Goal: Check status: Check status

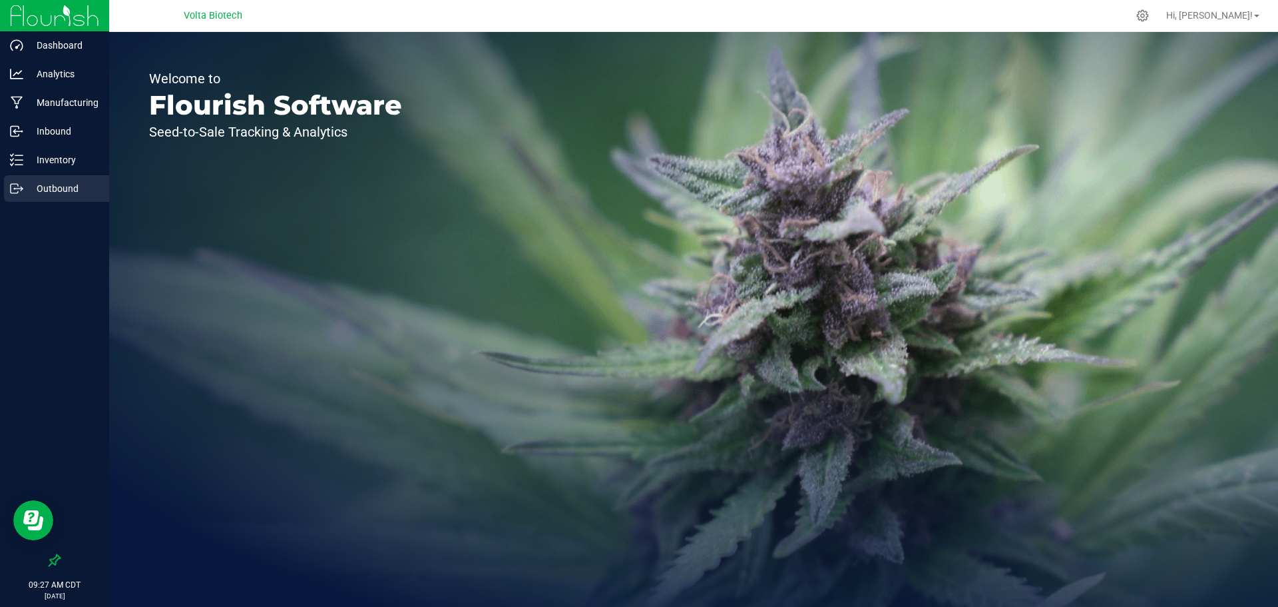
click at [61, 184] on p "Outbound" at bounding box center [63, 188] width 80 height 16
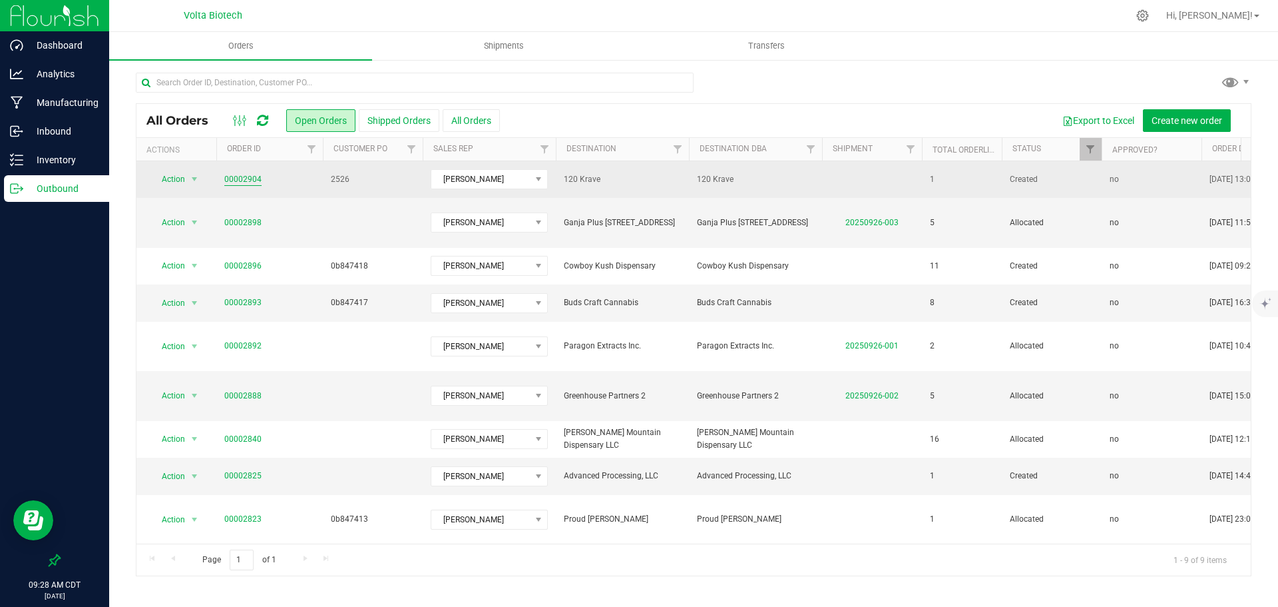
click at [251, 174] on link "00002904" at bounding box center [242, 179] width 37 height 13
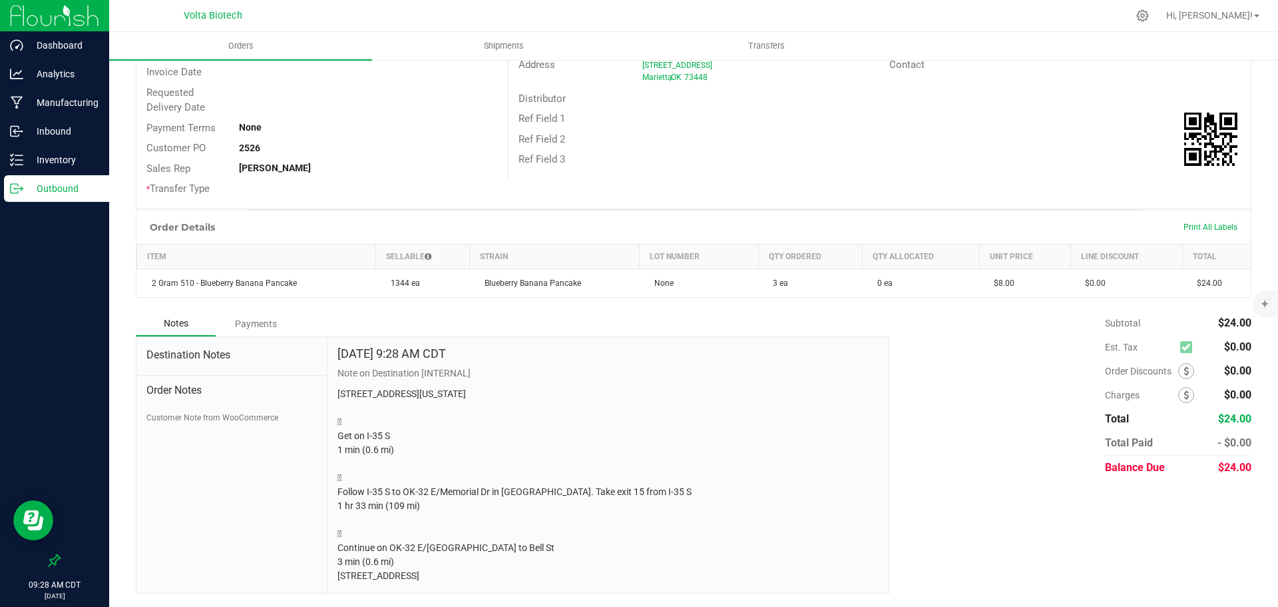
scroll to position [190, 0]
click at [192, 376] on div "Order Notes Customer Note from WooCommerce" at bounding box center [231, 400] width 170 height 48
click at [195, 411] on button "Customer Note from WooCommerce" at bounding box center [212, 417] width 132 height 12
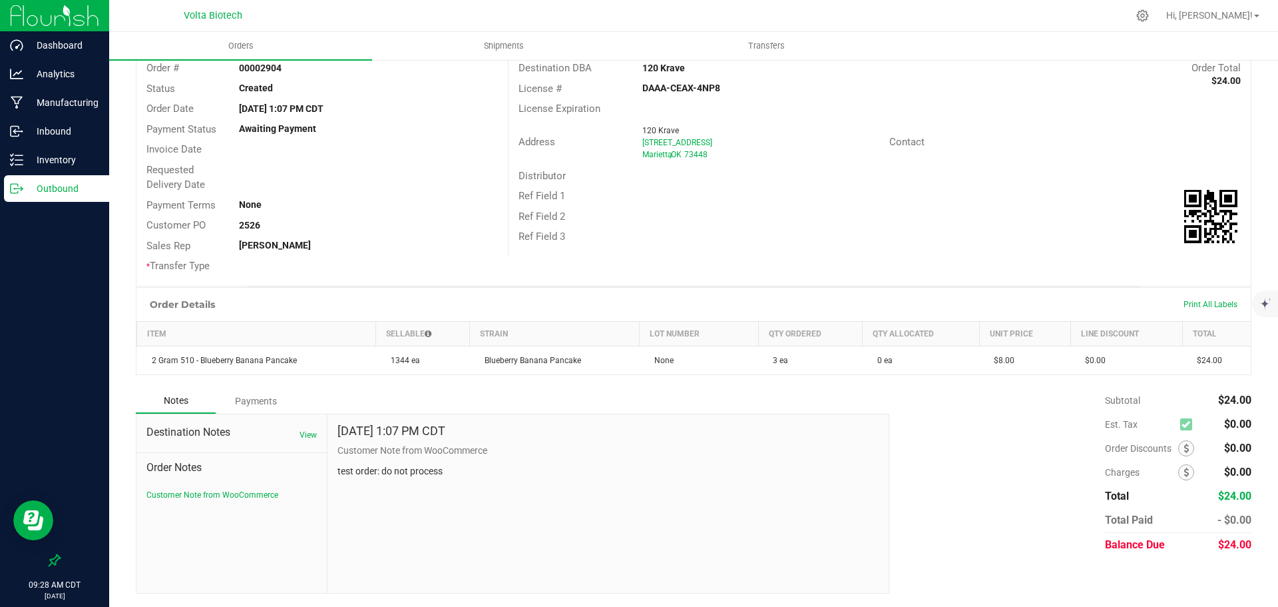
scroll to position [0, 0]
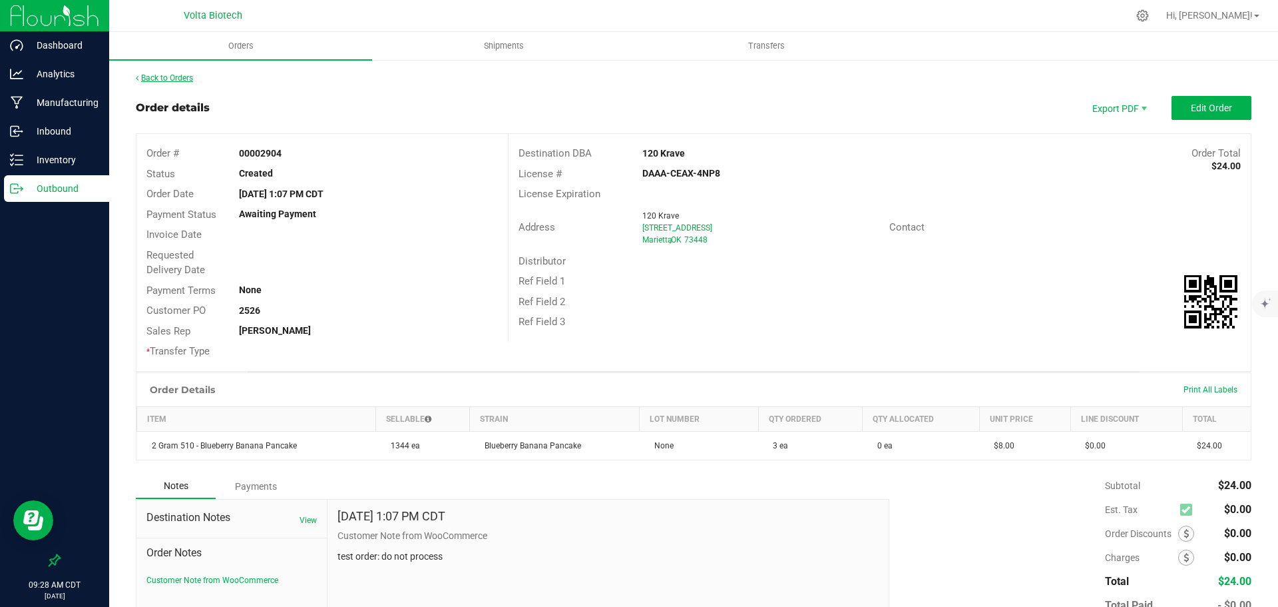
click at [178, 77] on link "Back to Orders" at bounding box center [164, 77] width 57 height 9
